Goal: Information Seeking & Learning: Learn about a topic

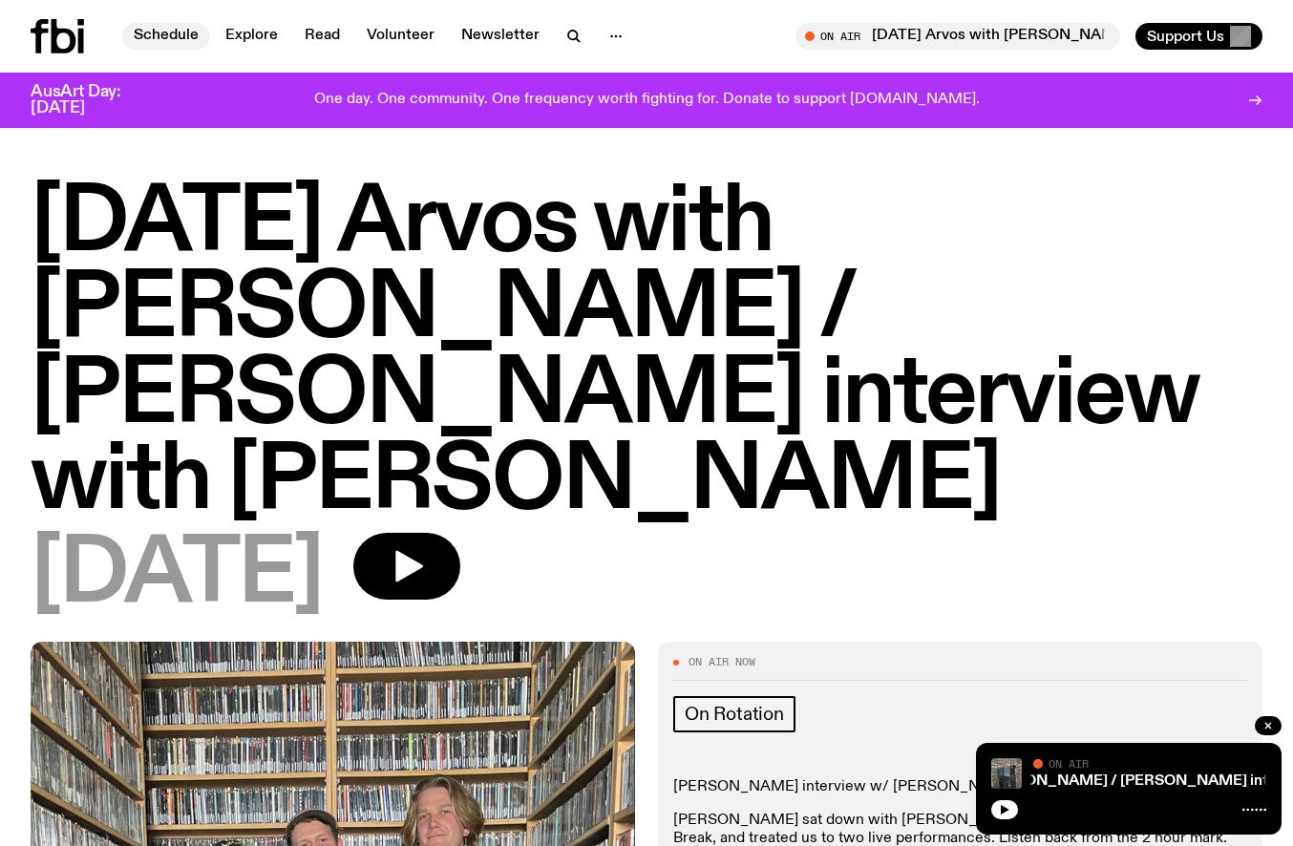
click at [185, 37] on link "Schedule" at bounding box center [166, 36] width 88 height 27
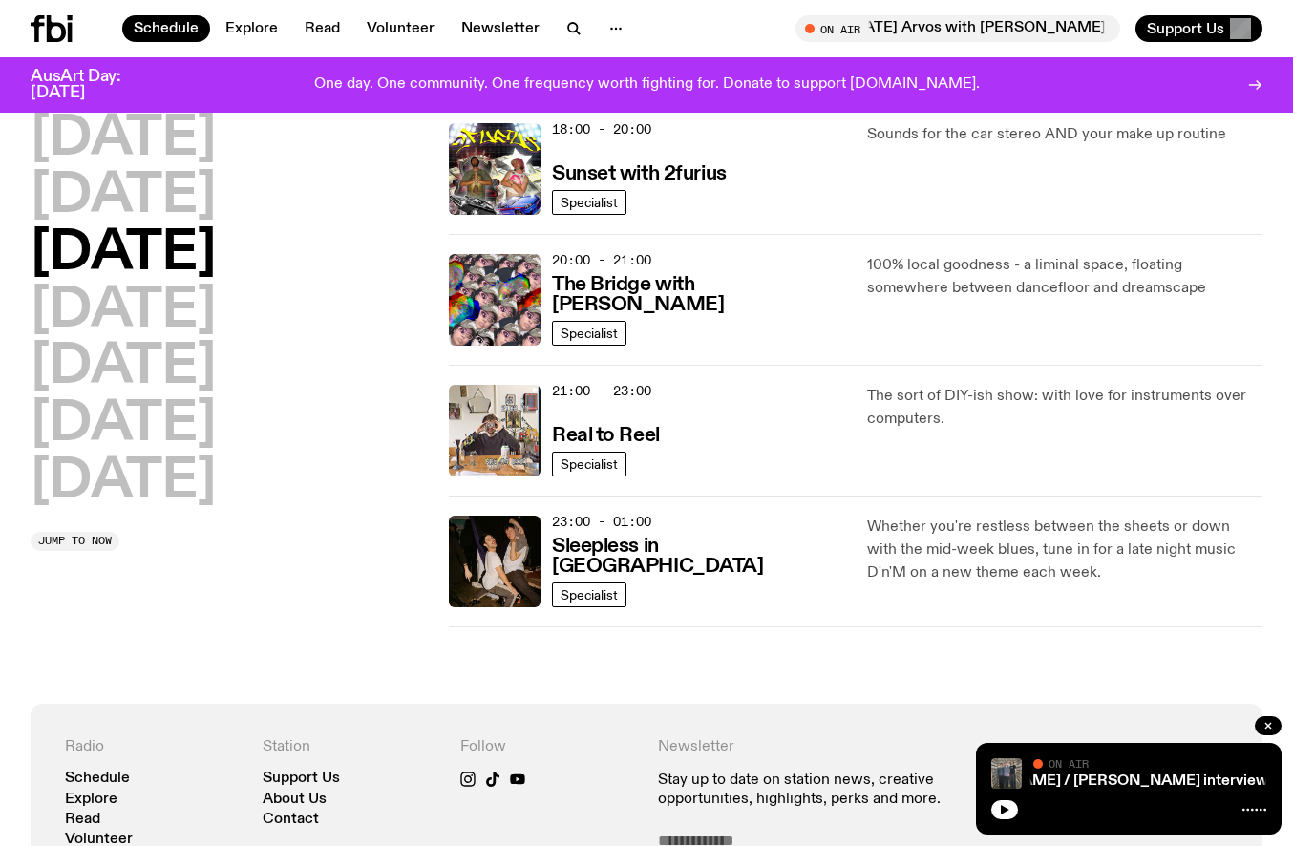
scroll to position [847, 0]
click at [631, 429] on h3 "Real to Reel" at bounding box center [606, 437] width 108 height 20
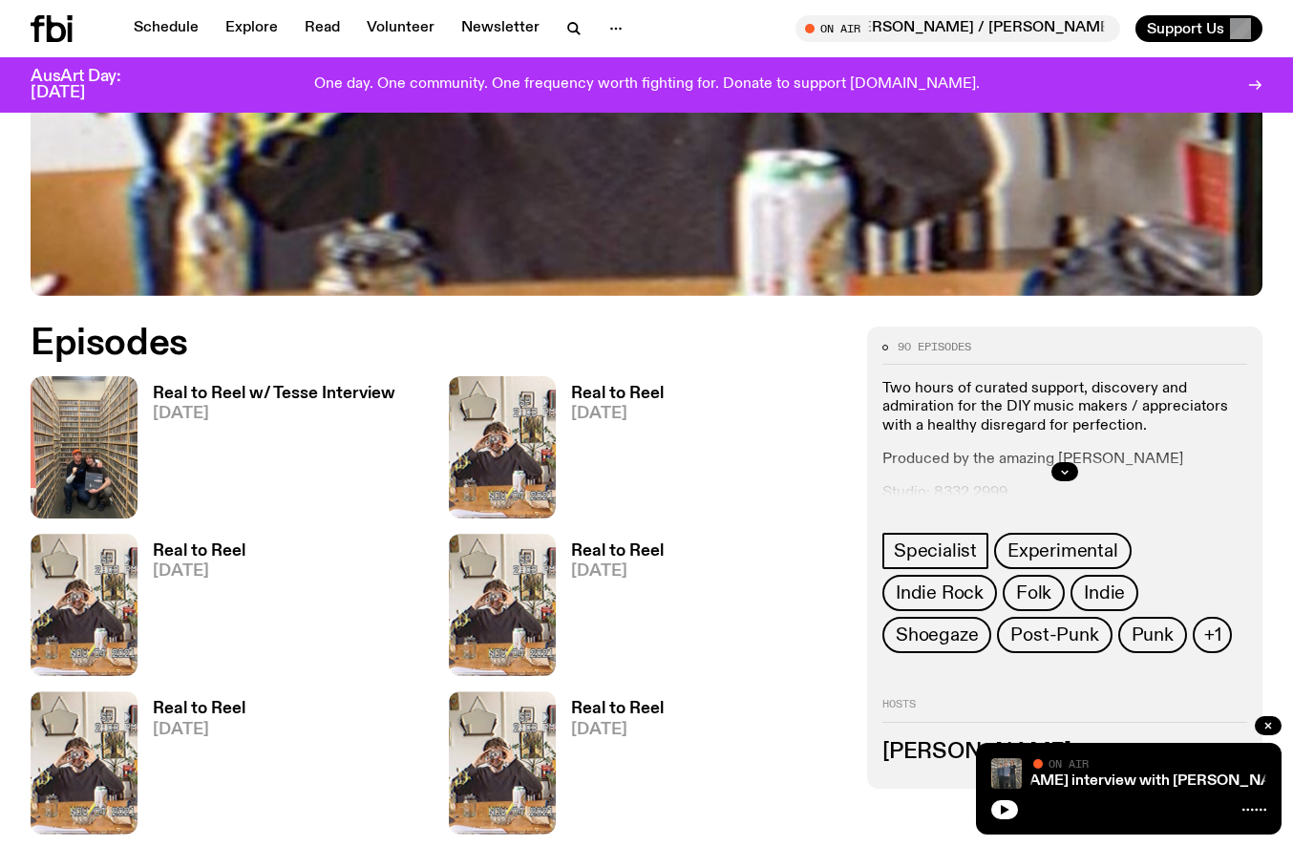
scroll to position [663, 0]
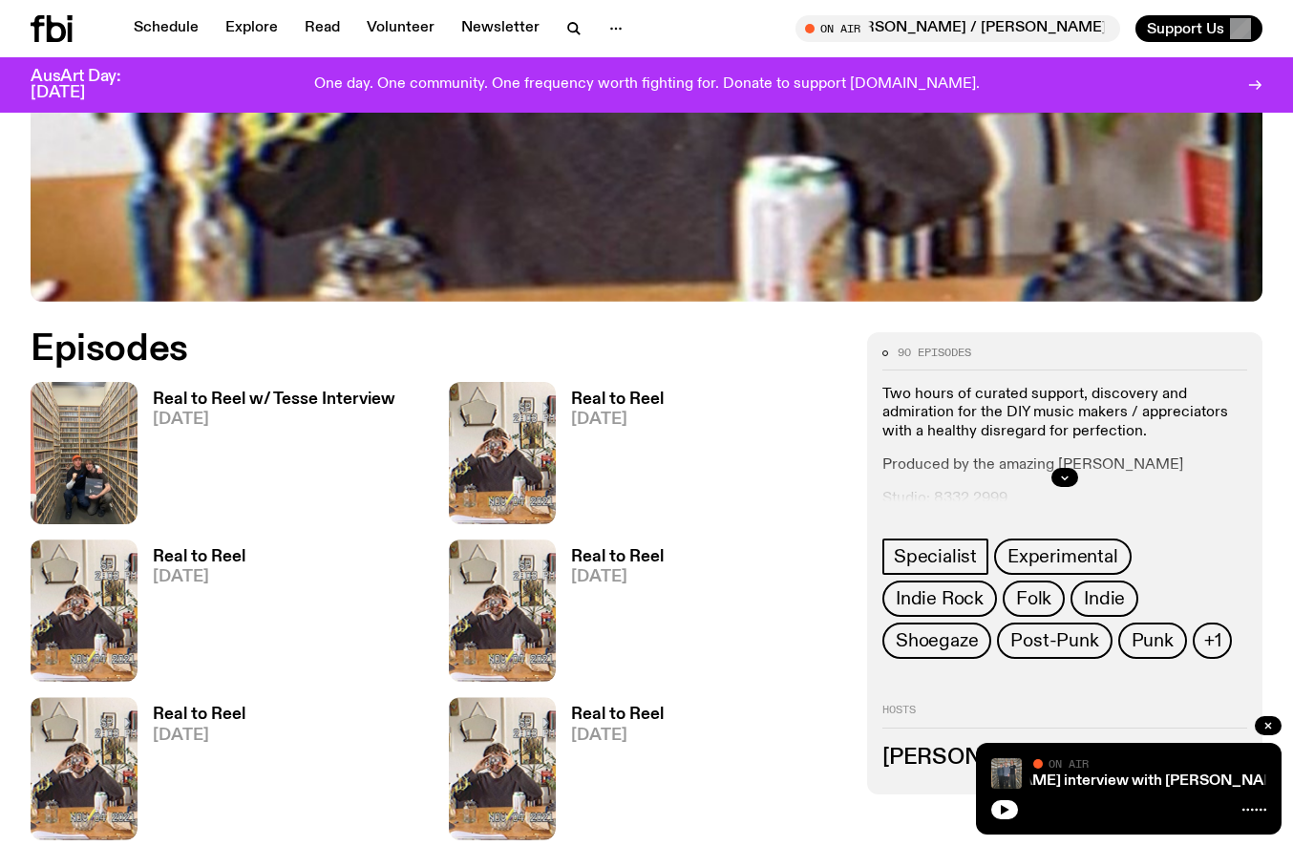
click at [275, 398] on h3 "Real to Reel w/ Tesse Interview" at bounding box center [274, 399] width 242 height 16
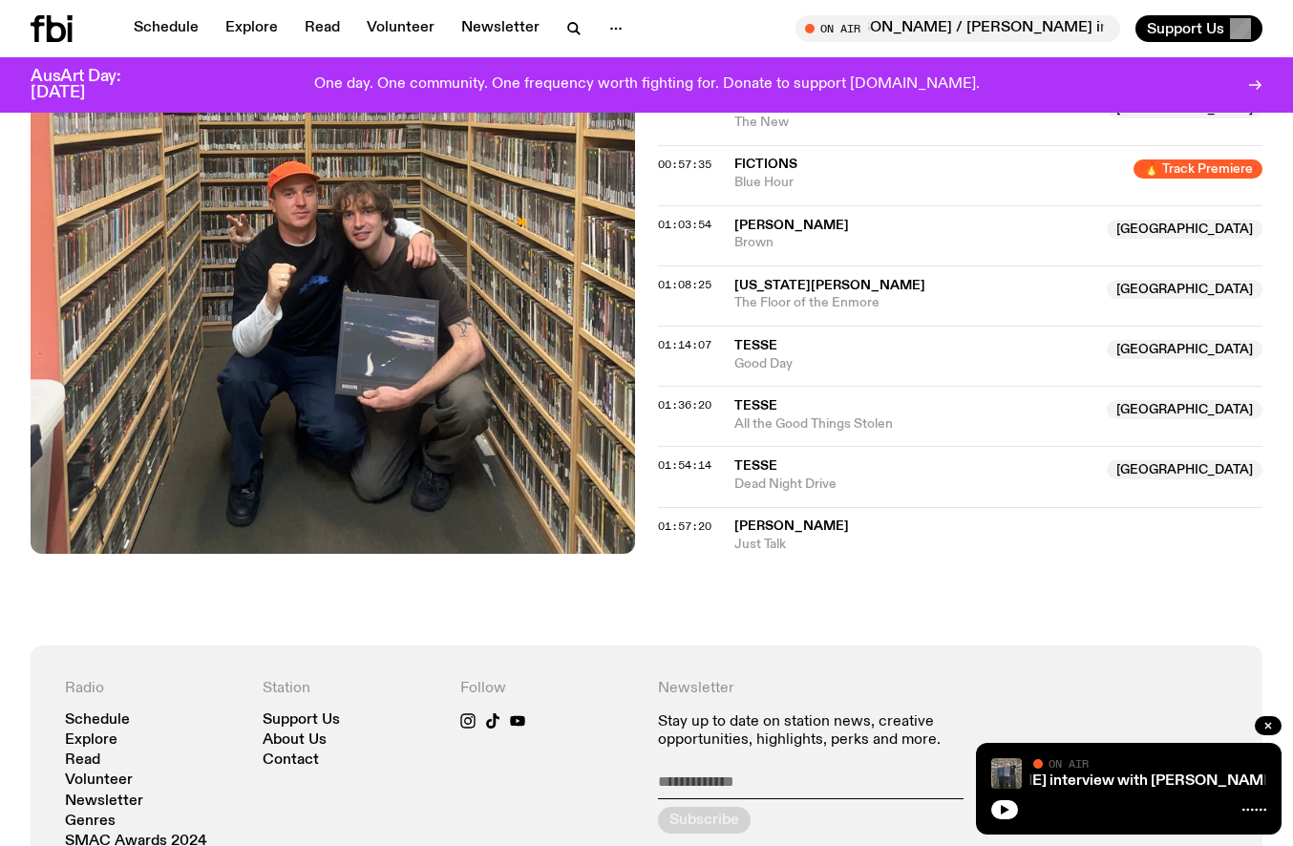
scroll to position [1324, 0]
